Goal: Task Accomplishment & Management: Manage account settings

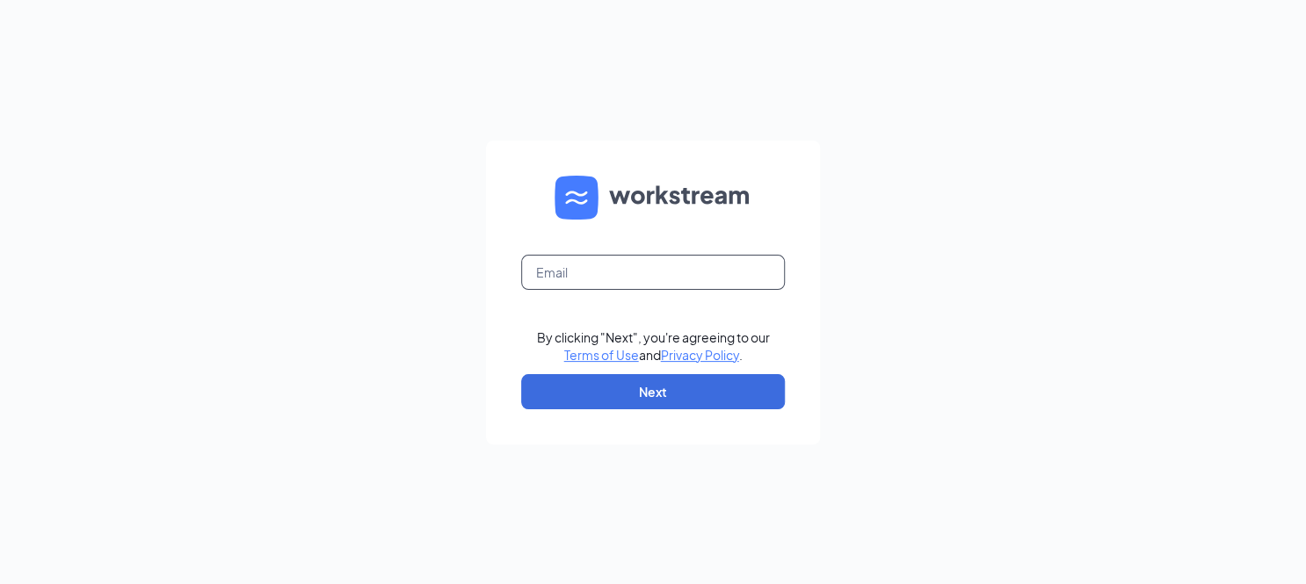
click at [588, 267] on input "text" at bounding box center [653, 272] width 264 height 35
type input "karen.lombardi@nva.com"
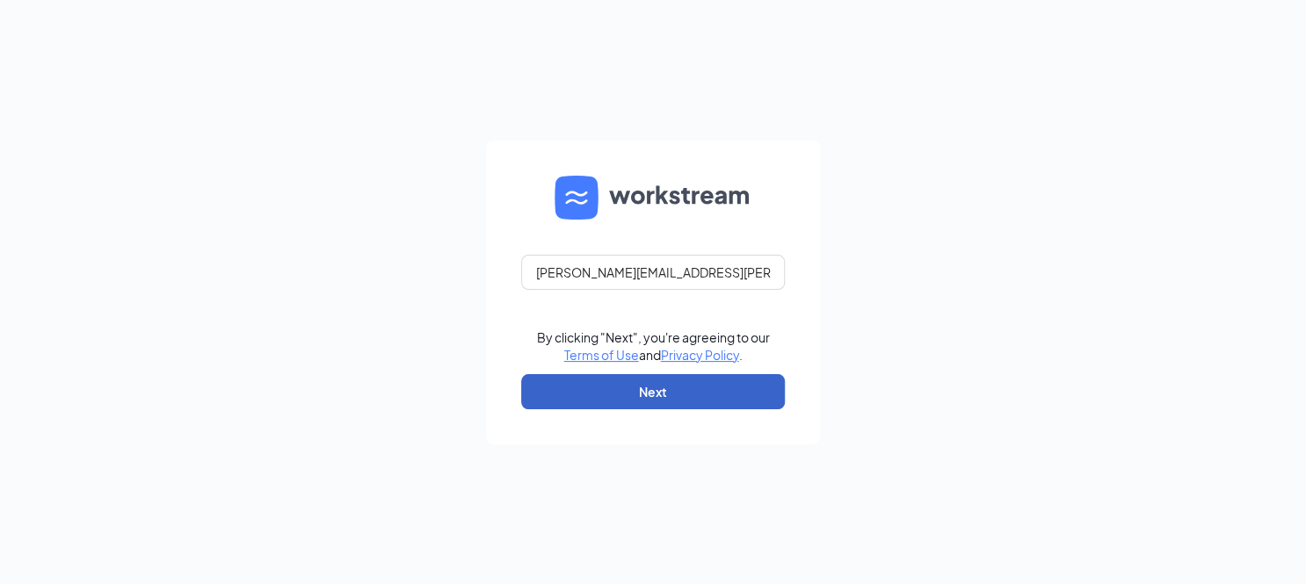
click at [696, 380] on button "Next" at bounding box center [653, 391] width 264 height 35
